Goal: Find contact information: Find contact information

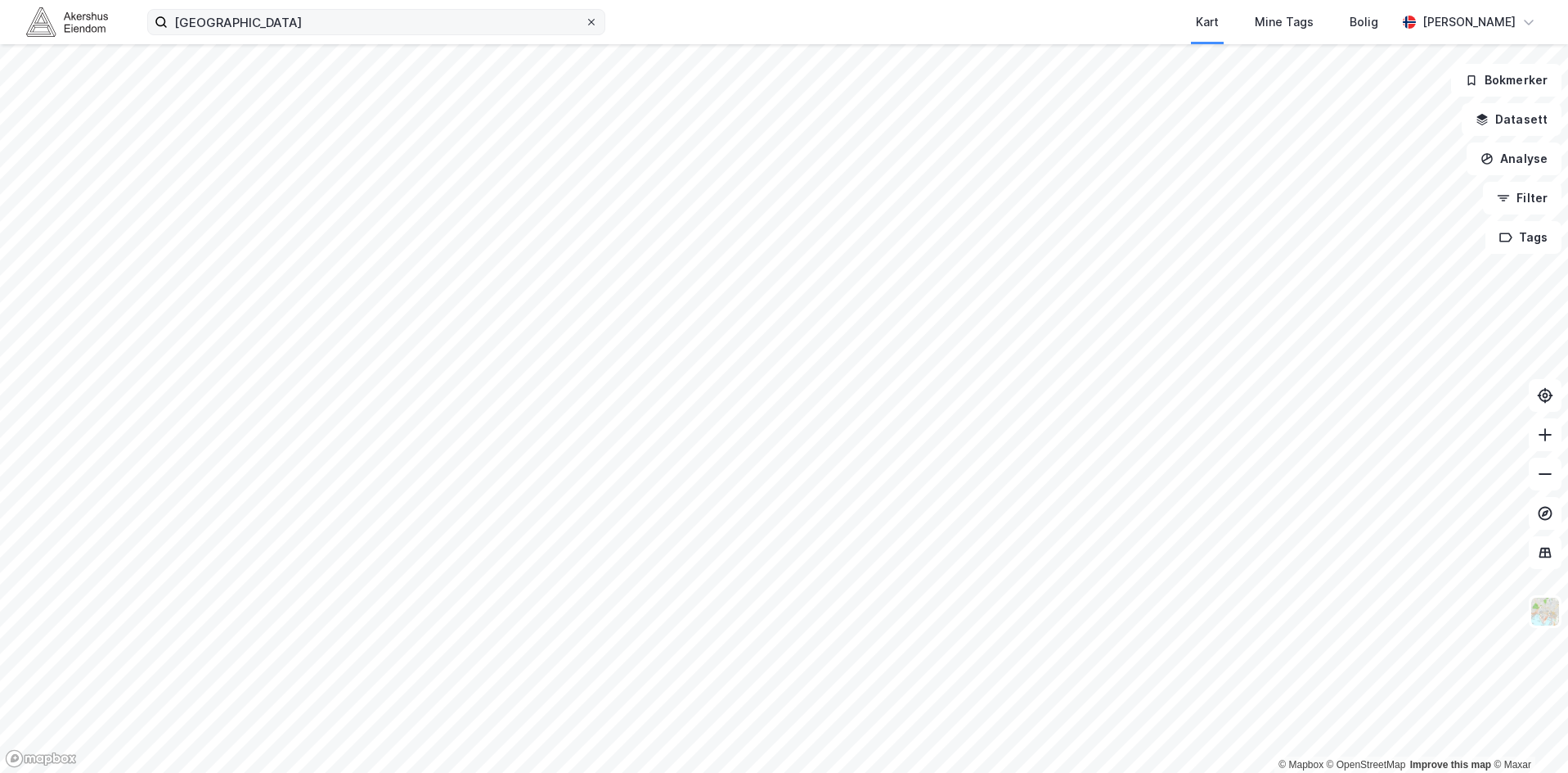
click at [590, 19] on icon at bounding box center [591, 22] width 10 height 10
click at [585, 19] on input "[GEOGRAPHIC_DATA]" at bounding box center [377, 22] width 418 height 25
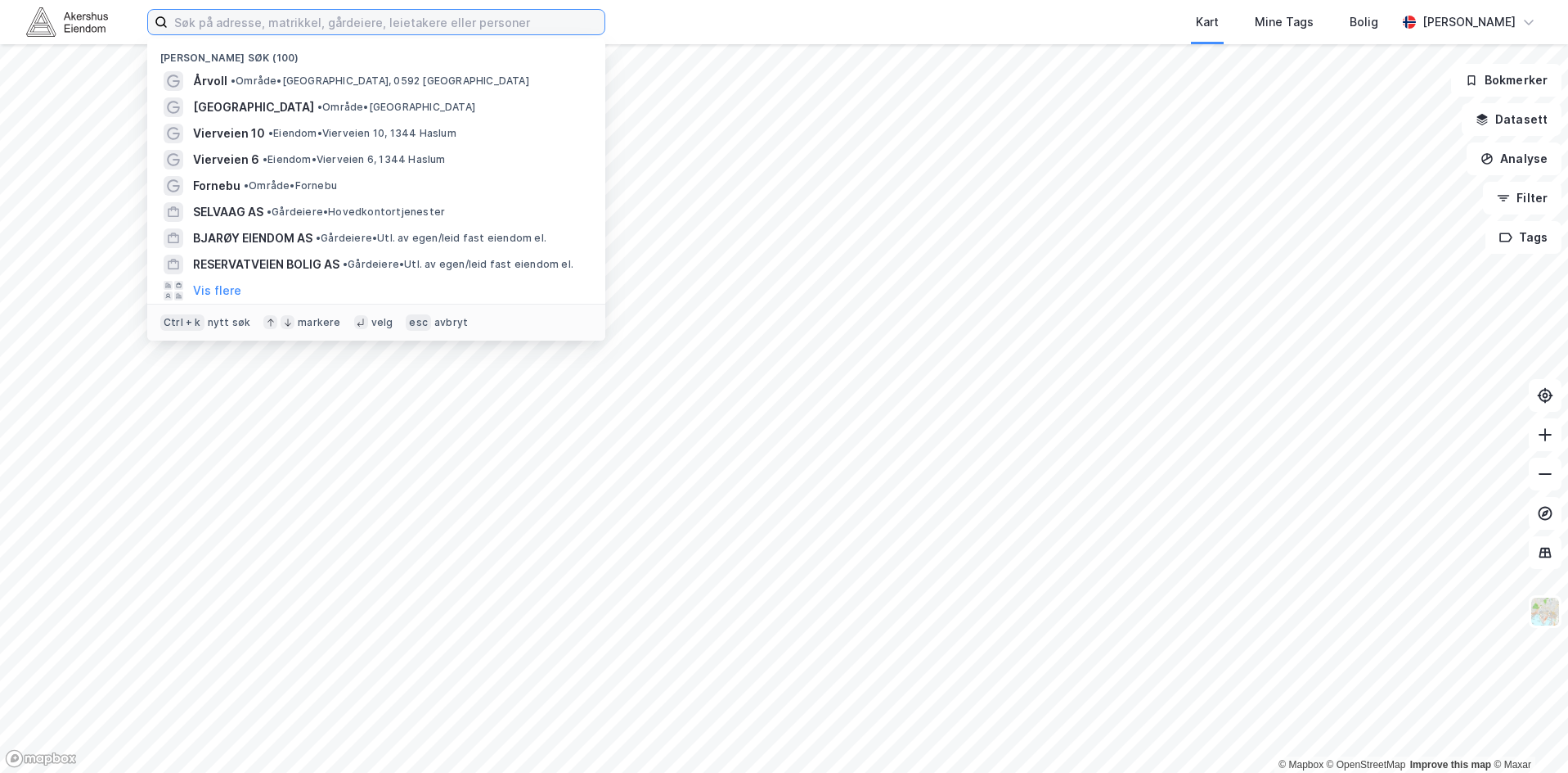
click at [533, 18] on input at bounding box center [386, 22] width 437 height 25
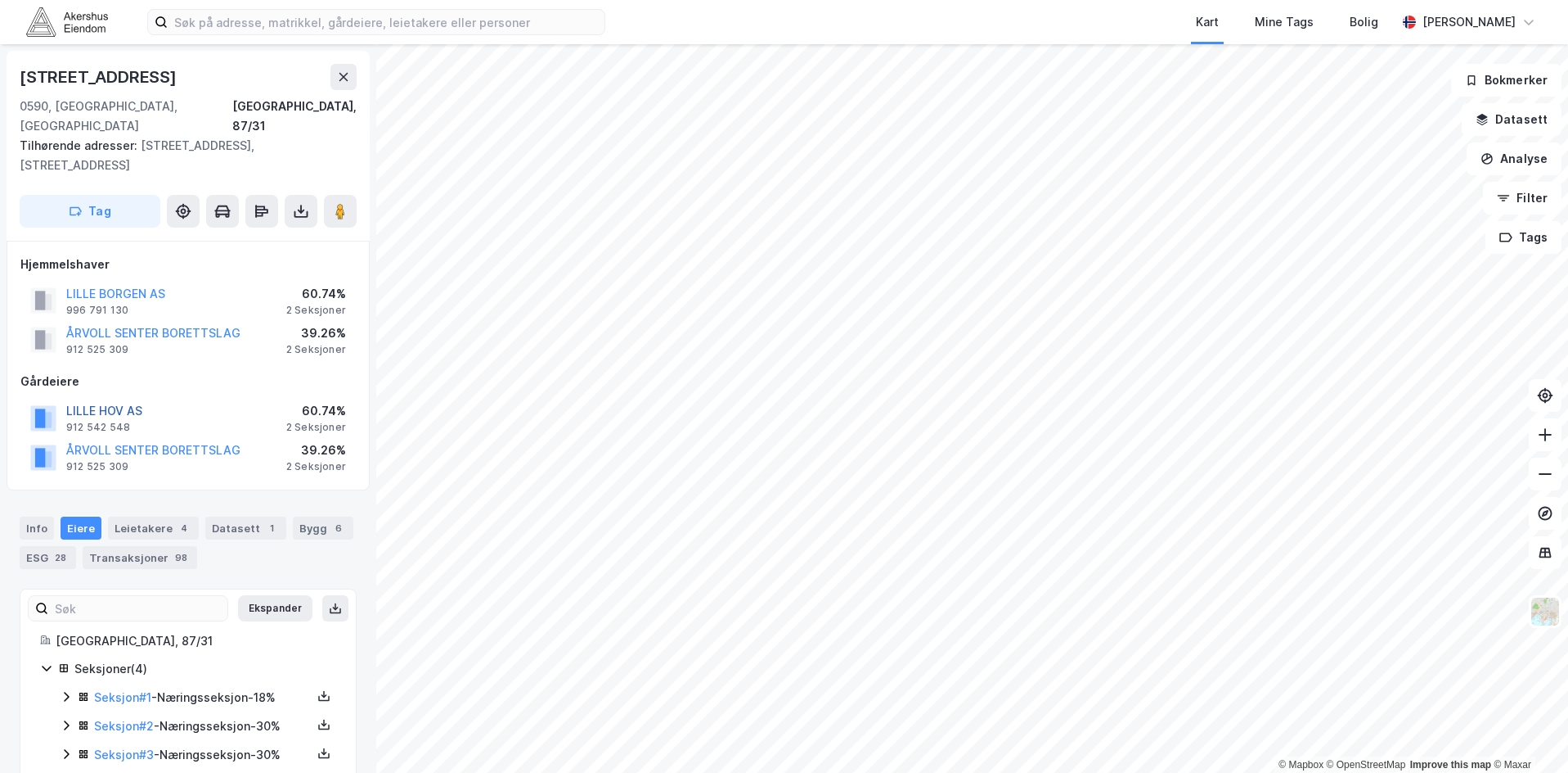
click at [0, 0] on button "LILLE HOV AS" at bounding box center [0, 0] width 0 height 0
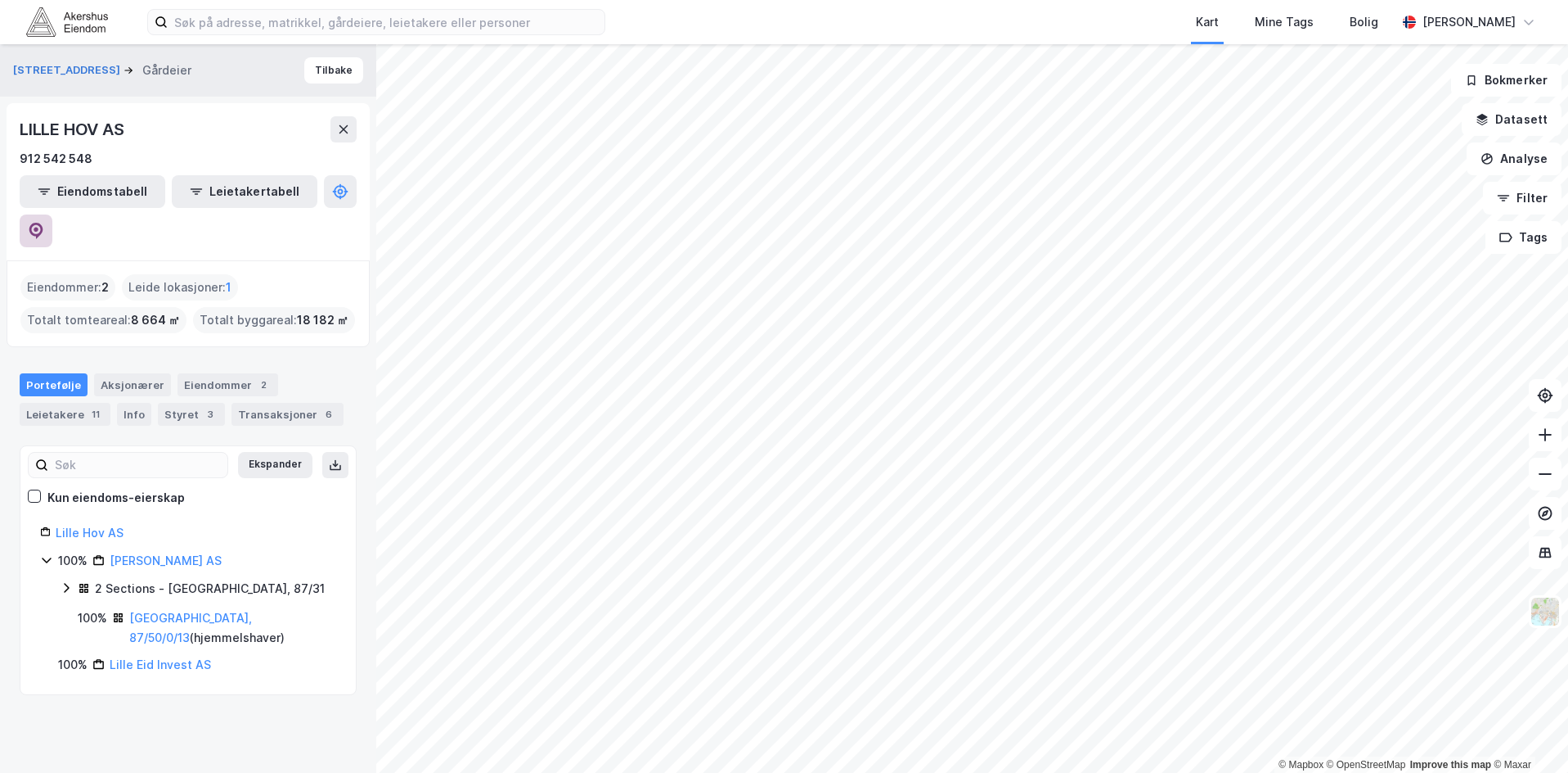
click at [44, 223] on icon at bounding box center [36, 231] width 16 height 16
